Goal: Book appointment/travel/reservation

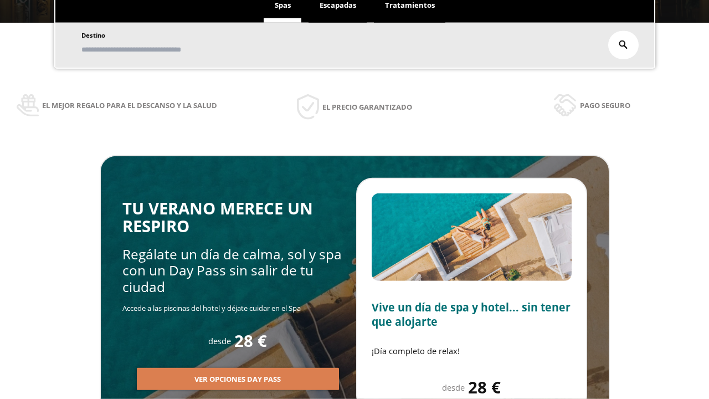
scroll to position [188, 0]
click at [338, 6] on span "Escapadas" at bounding box center [338, 5] width 37 height 10
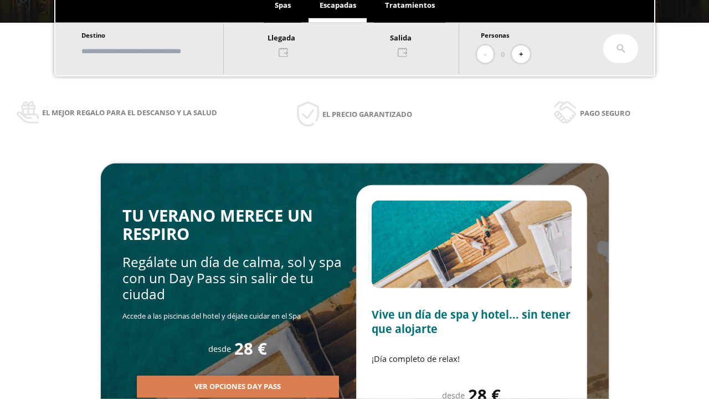
click at [156, 51] on input "text" at bounding box center [147, 51] width 138 height 19
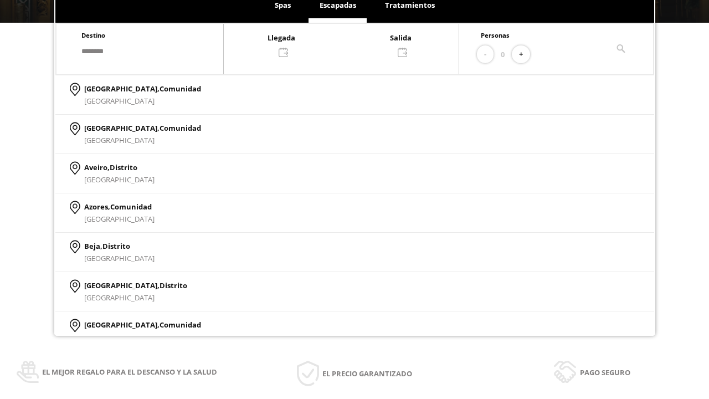
click at [352, 44] on div at bounding box center [341, 44] width 235 height 27
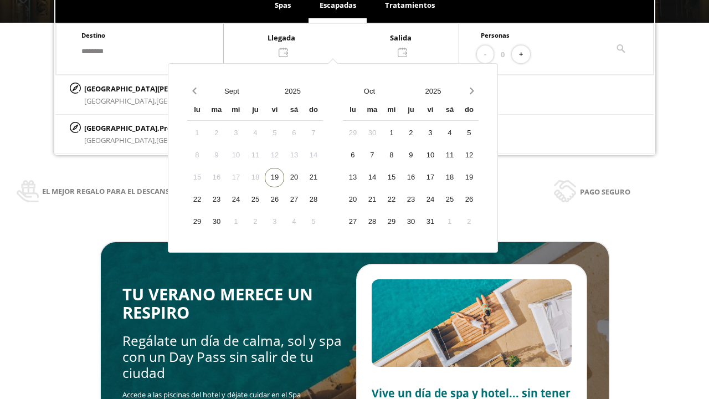
scroll to position [166, 0]
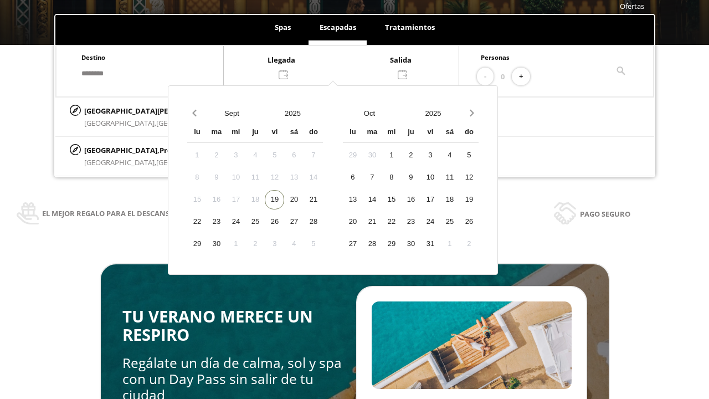
click at [323, 199] on div "21" at bounding box center [312, 199] width 19 height 19
click at [207, 222] on div "22" at bounding box center [196, 221] width 19 height 19
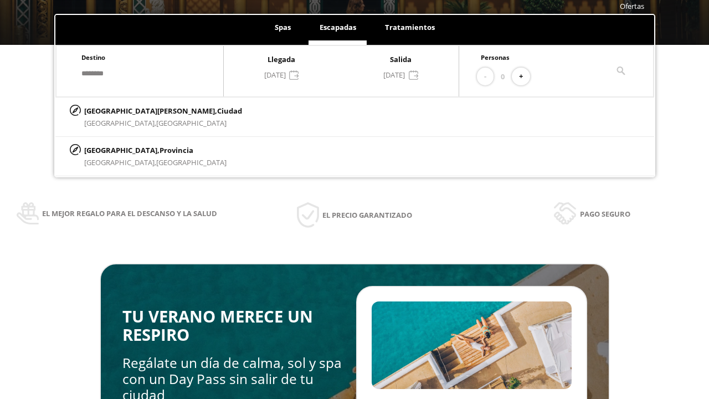
click at [524, 76] on button "+" at bounding box center [521, 77] width 18 height 18
click at [139, 110] on p "[GEOGRAPHIC_DATA][PERSON_NAME], [GEOGRAPHIC_DATA]" at bounding box center [163, 111] width 158 height 12
type input "**********"
